Goal: Transaction & Acquisition: Purchase product/service

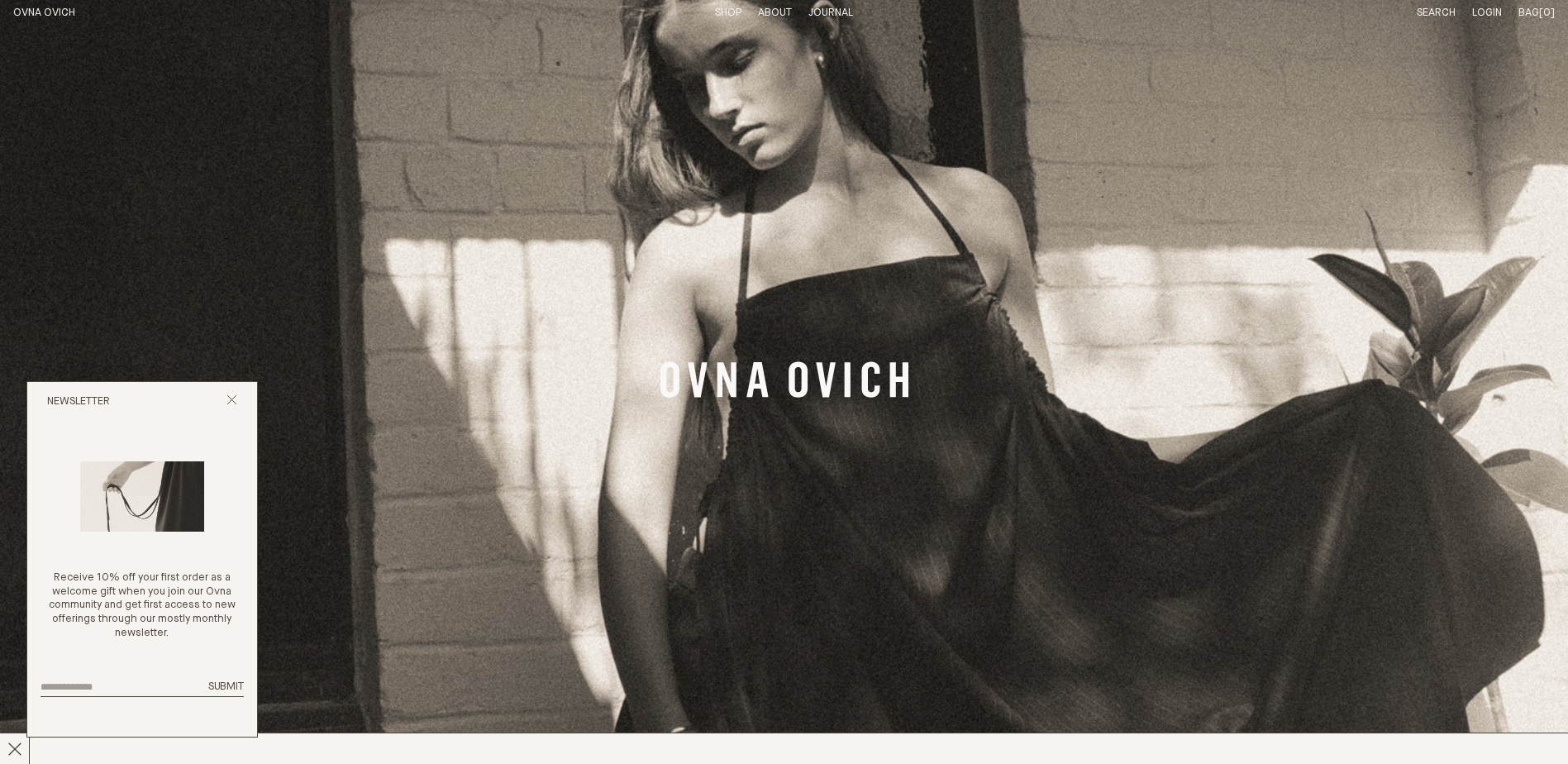
drag, startPoint x: 227, startPoint y: 401, endPoint x: 198, endPoint y: 370, distance: 42.4
click at [227, 401] on icon "Close popup" at bounding box center [232, 400] width 11 height 11
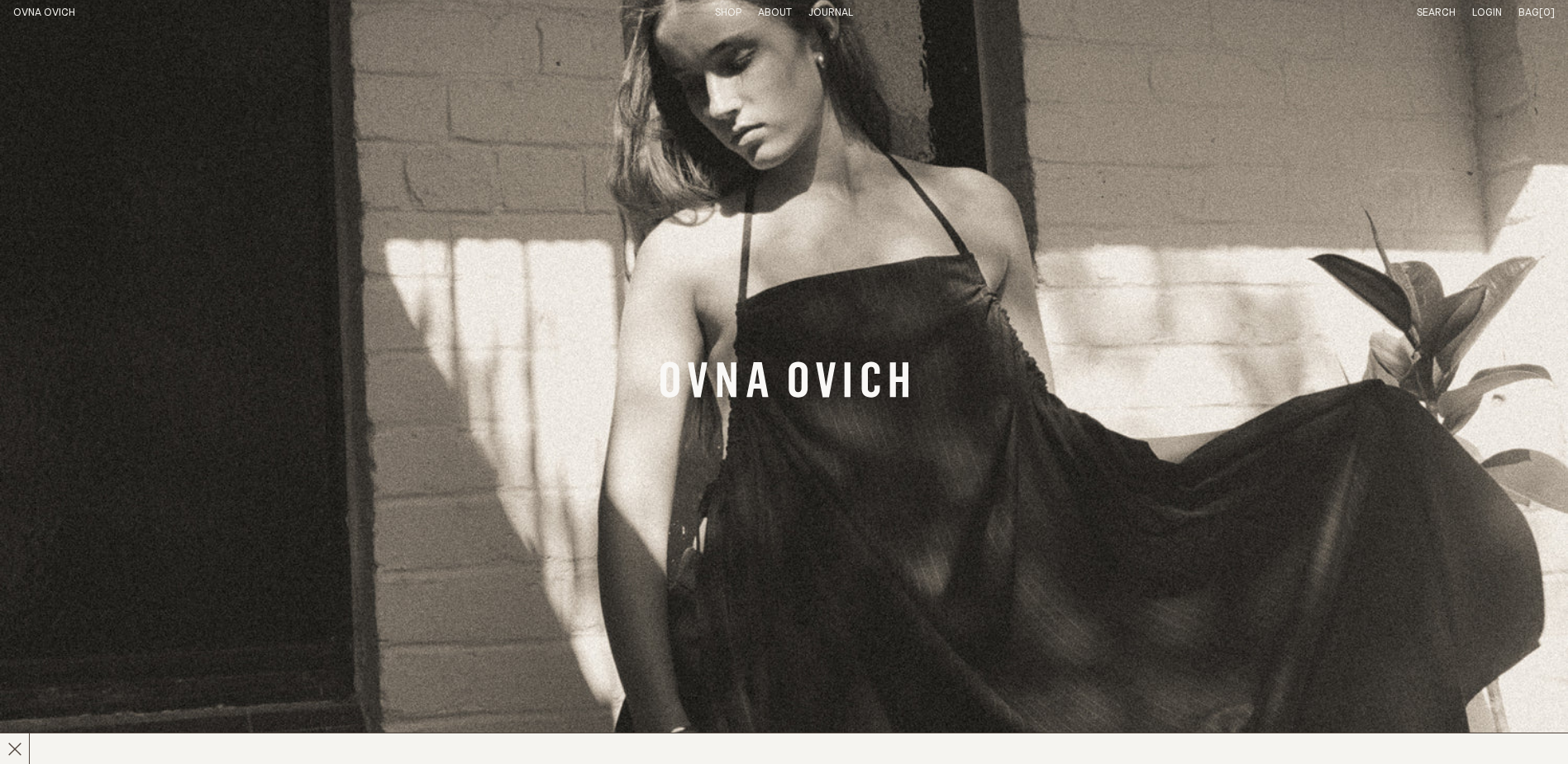
click at [722, 8] on link "Shop" at bounding box center [728, 13] width 27 height 11
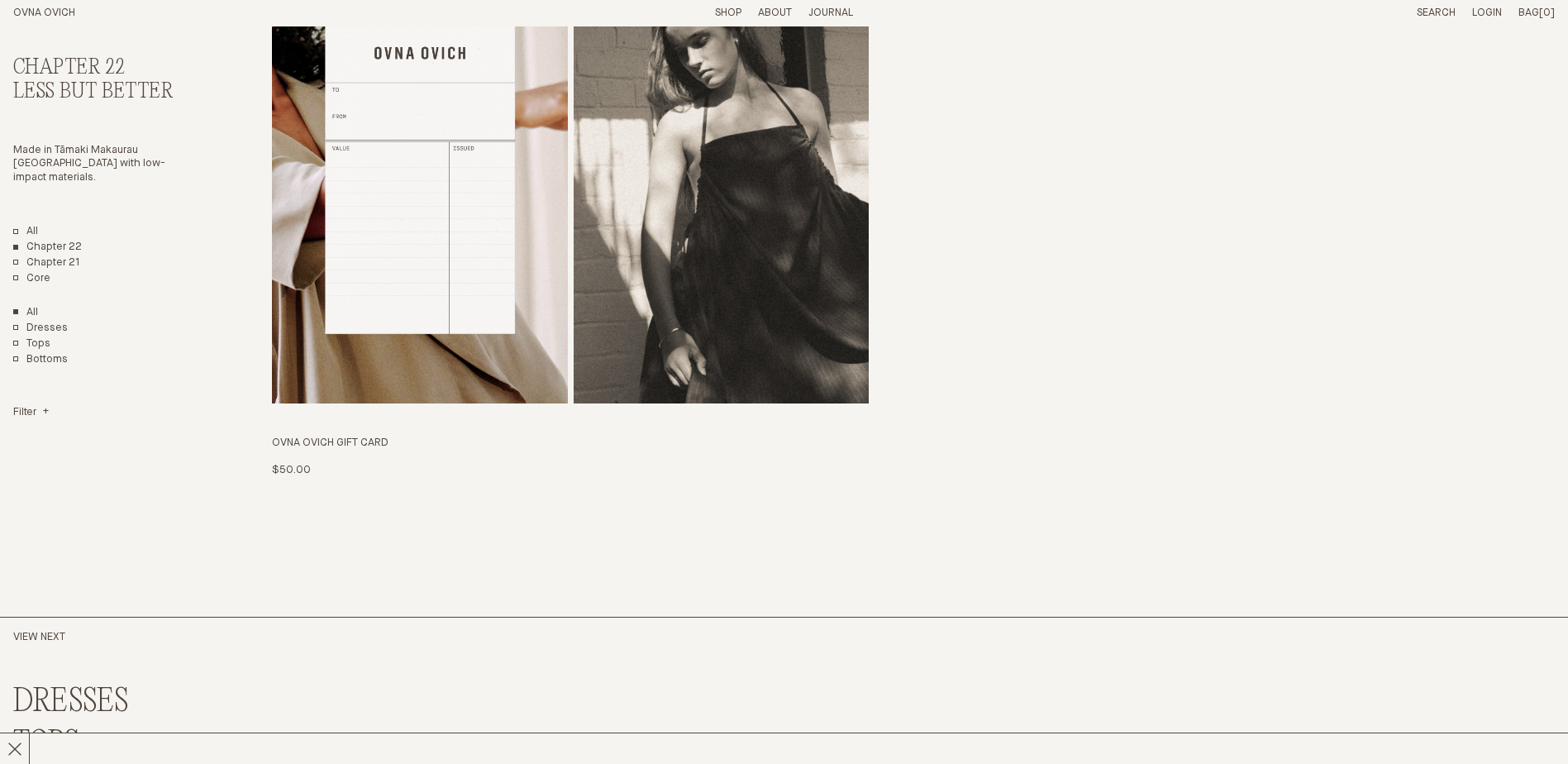
scroll to position [4949, 0]
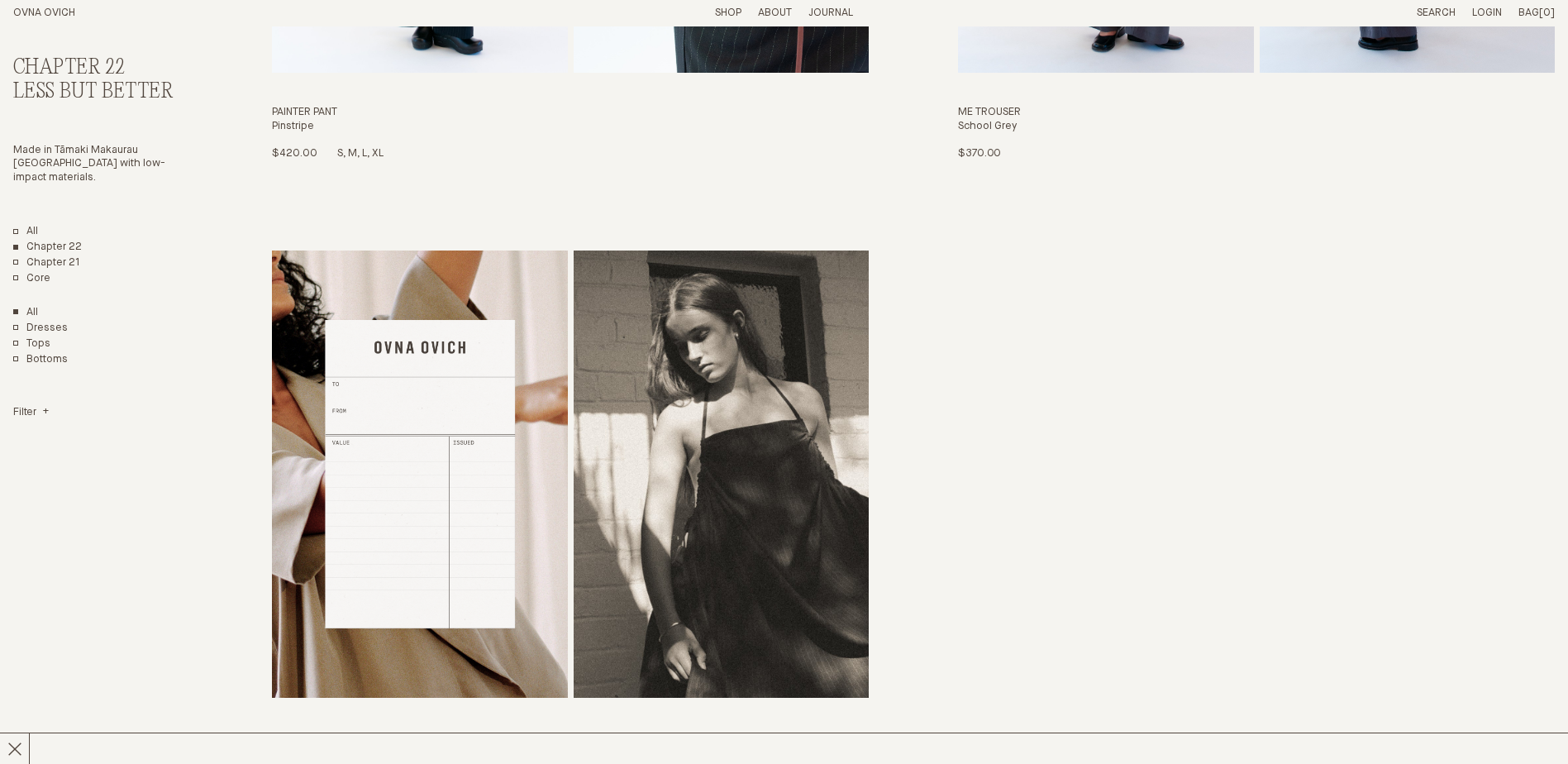
drag, startPoint x: 556, startPoint y: 419, endPoint x: 324, endPoint y: 299, distance: 261.2
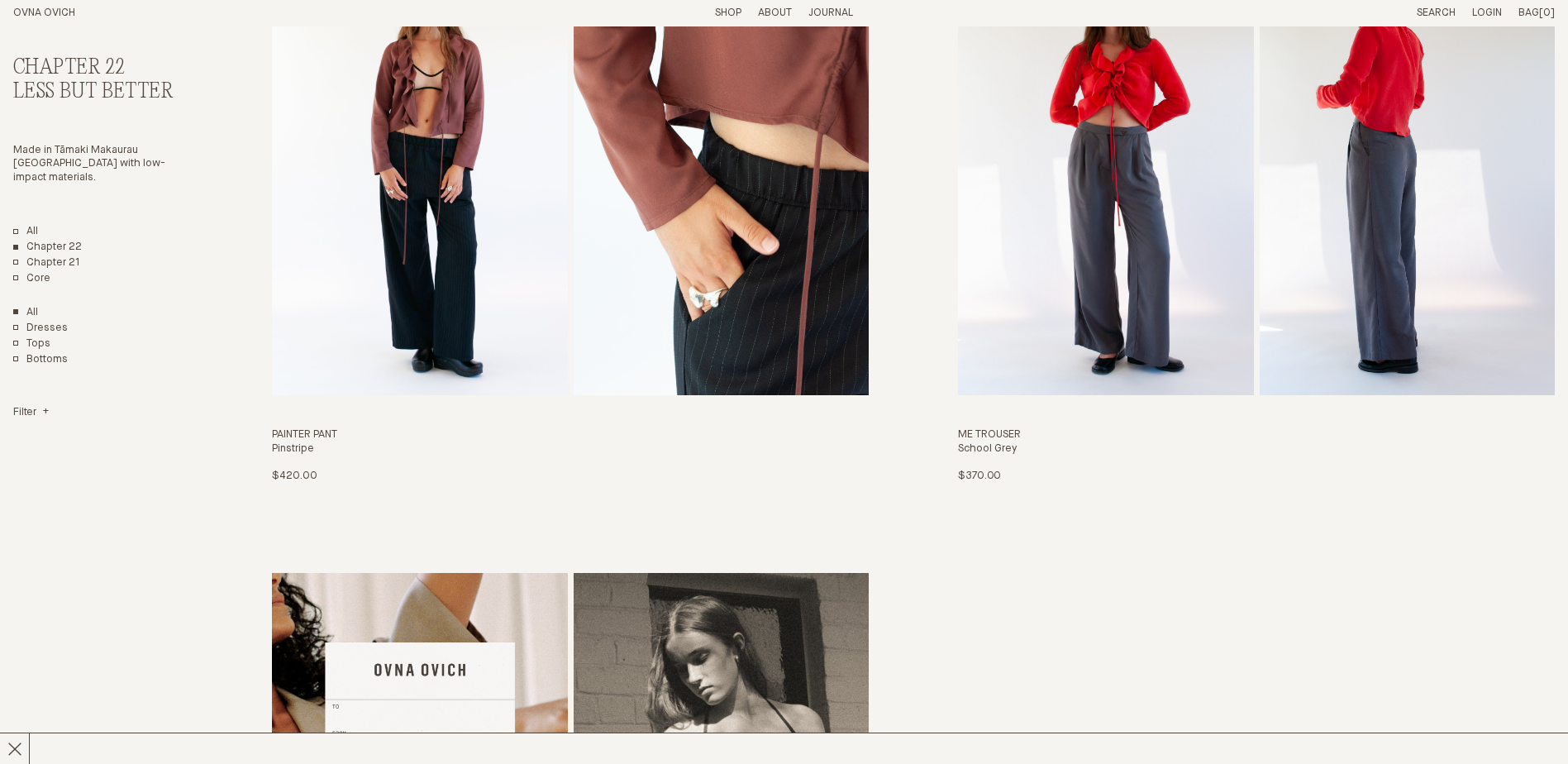
scroll to position [3710, 0]
